Goal: Transaction & Acquisition: Purchase product/service

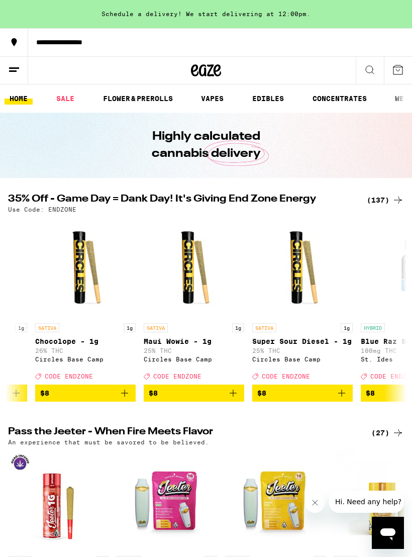
click at [382, 200] on div "(137)" at bounding box center [385, 200] width 37 height 12
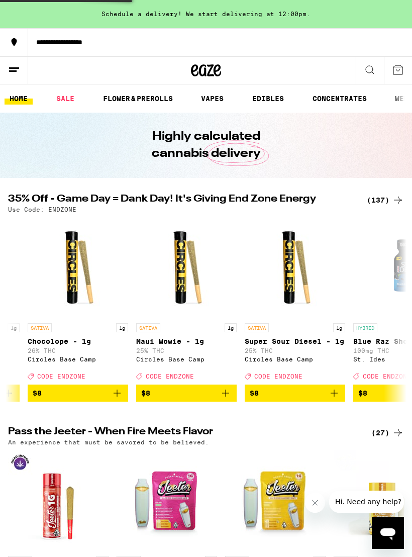
scroll to position [0, 632]
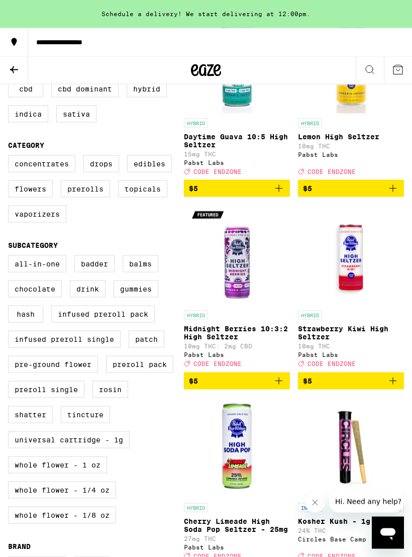
scroll to position [187, 0]
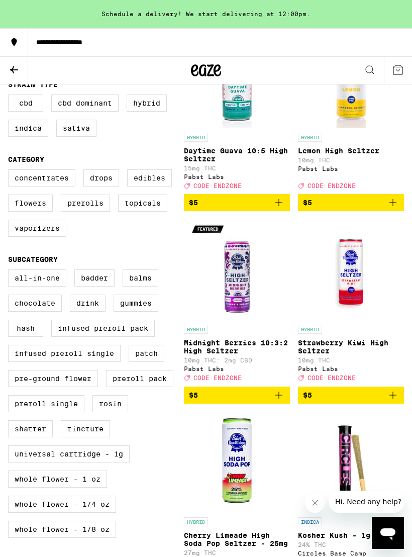
click at [35, 237] on label "Vaporizers" at bounding box center [37, 227] width 58 height 17
click at [11, 171] on input "Vaporizers" at bounding box center [10, 171] width 1 height 1
checkbox input "true"
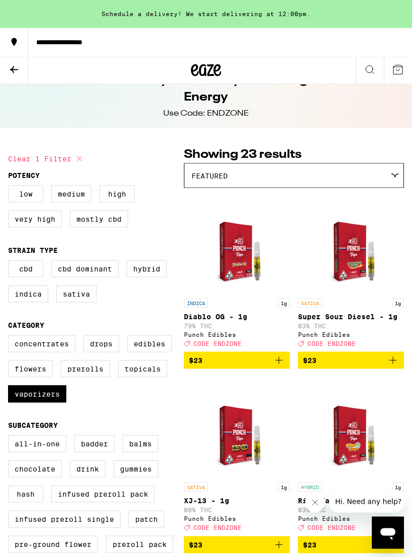
click at [394, 366] on icon "Add to bag" at bounding box center [393, 360] width 12 height 12
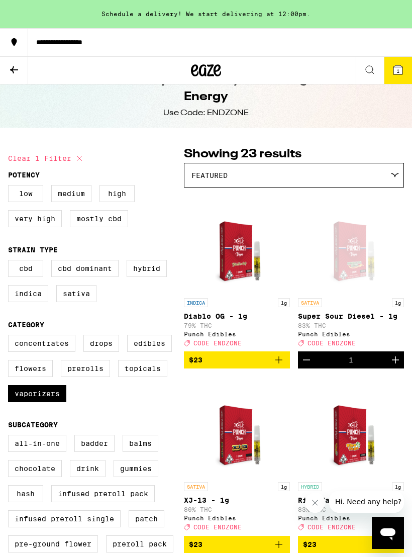
click at [394, 366] on icon "Increment" at bounding box center [395, 360] width 12 height 12
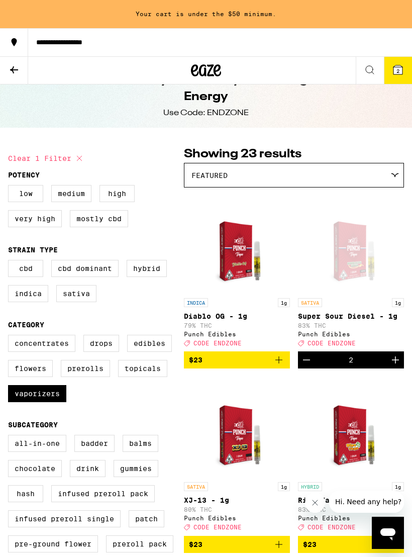
click at [395, 365] on icon "Increment" at bounding box center [395, 360] width 12 height 12
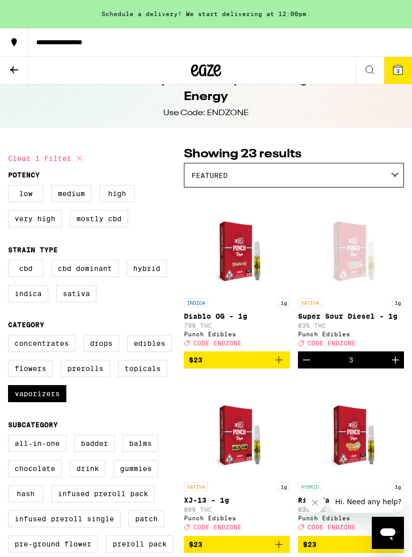
click at [392, 363] on icon "Increment" at bounding box center [395, 359] width 7 height 7
click at [392, 366] on icon "Increment" at bounding box center [395, 360] width 12 height 12
click at [391, 366] on icon "Increment" at bounding box center [395, 360] width 12 height 12
click at [391, 365] on icon "Increment" at bounding box center [395, 360] width 12 height 12
click at [390, 365] on icon "Increment" at bounding box center [395, 360] width 12 height 12
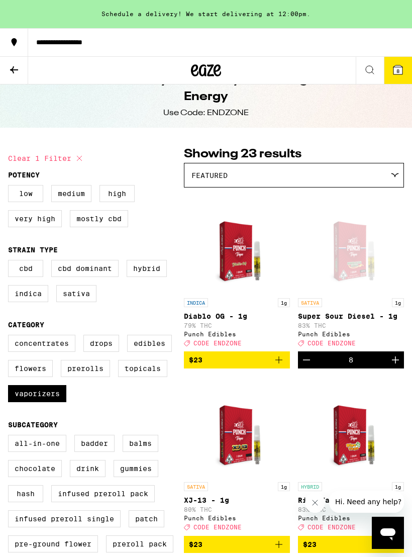
click at [392, 68] on icon at bounding box center [398, 70] width 12 height 12
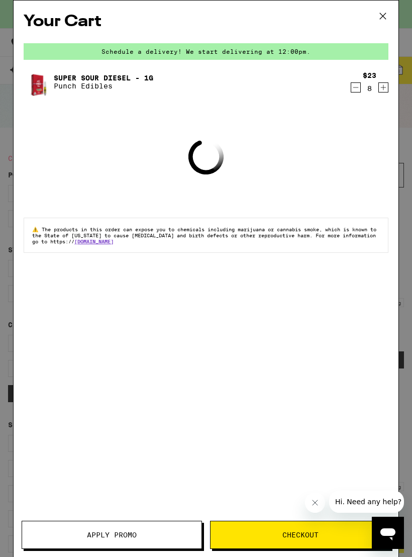
click at [109, 536] on span "Apply Promo" at bounding box center [112, 534] width 50 height 7
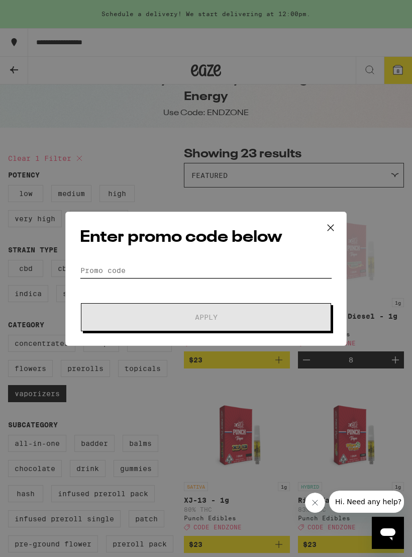
click at [96, 263] on input "Promo Code" at bounding box center [206, 270] width 252 height 15
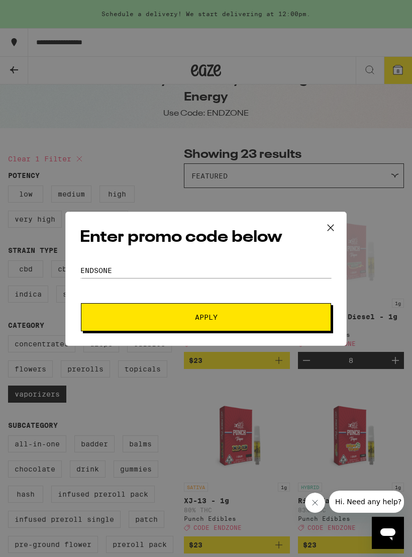
click at [204, 314] on span "Apply" at bounding box center [206, 316] width 23 height 7
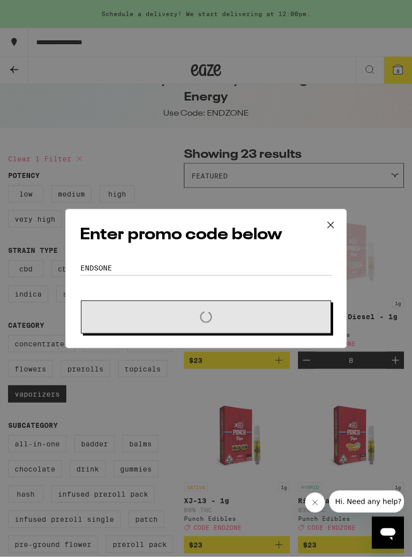
scroll to position [22, 0]
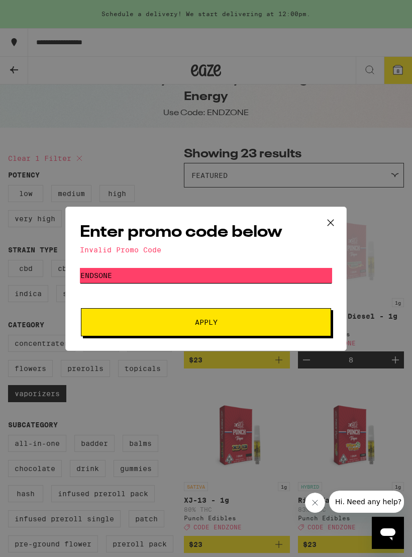
click at [129, 269] on input "Endsone" at bounding box center [206, 275] width 252 height 15
type input "Endzone"
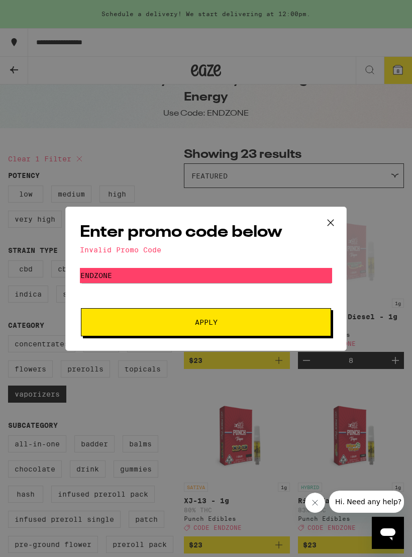
click at [209, 320] on span "Apply" at bounding box center [206, 321] width 23 height 7
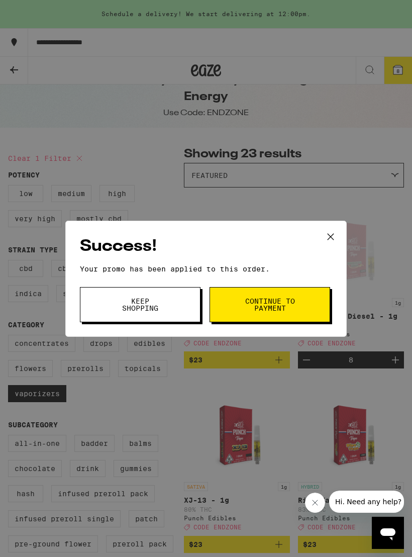
click at [274, 301] on span "Continue to payment" at bounding box center [269, 304] width 51 height 14
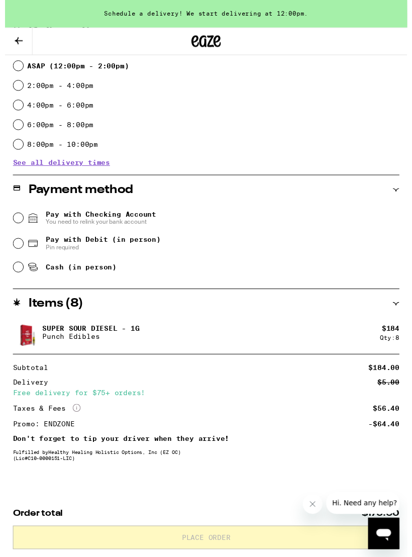
scroll to position [297, 0]
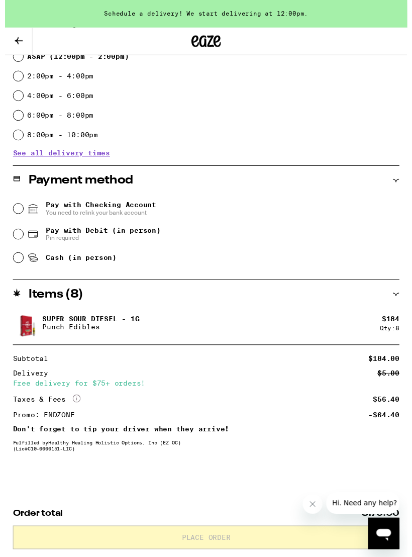
click at [303, 506] on button "Close message from company" at bounding box center [312, 504] width 20 height 20
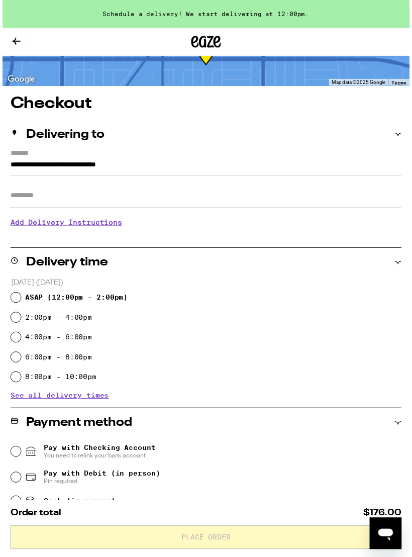
scroll to position [0, 0]
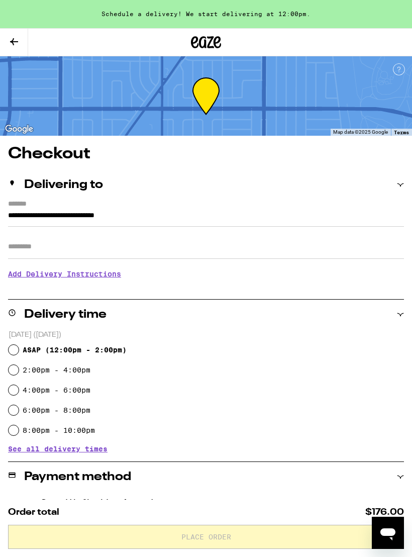
click at [17, 41] on icon at bounding box center [14, 41] width 8 height 7
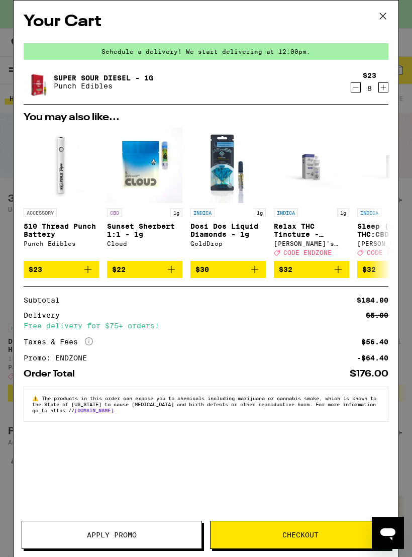
click at [352, 86] on icon "Decrement" at bounding box center [355, 87] width 9 height 12
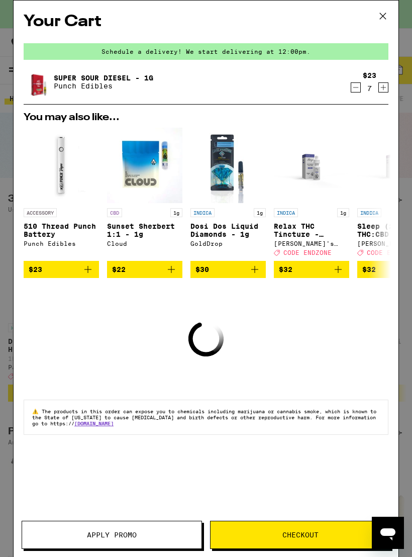
click at [358, 86] on icon "Decrement" at bounding box center [355, 87] width 9 height 12
click at [356, 89] on icon "Decrement" at bounding box center [355, 88] width 9 height 12
click at [359, 87] on icon "Decrement" at bounding box center [355, 87] width 9 height 12
click at [360, 86] on icon "Decrement" at bounding box center [355, 87] width 9 height 12
click at [360, 84] on icon "Decrement" at bounding box center [355, 87] width 9 height 12
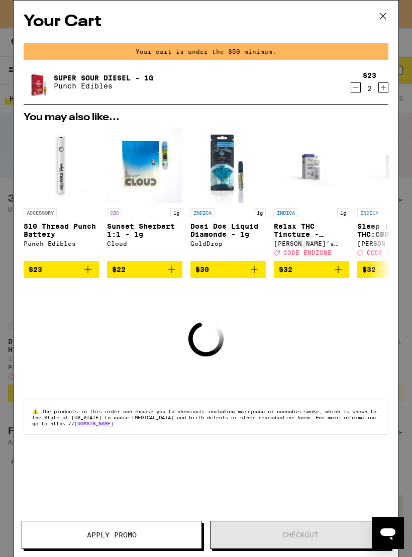
click at [360, 87] on icon "Decrement" at bounding box center [355, 87] width 9 height 12
click at [358, 88] on icon "Decrement" at bounding box center [355, 87] width 9 height 12
